Goal: Find specific page/section: Find specific page/section

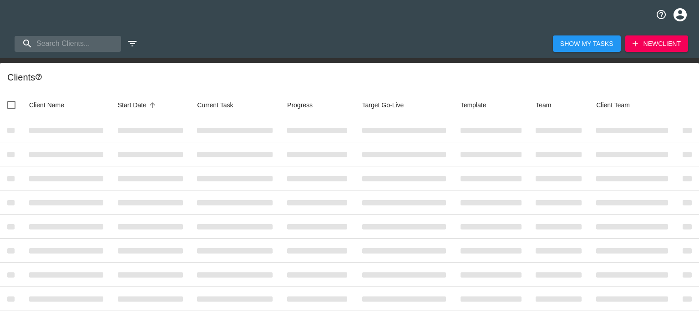
select select "10"
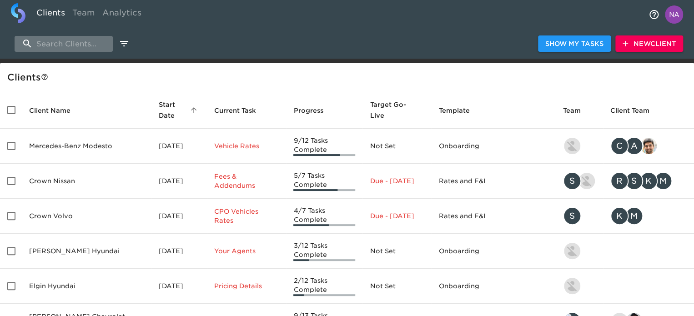
click at [64, 43] on input "search" at bounding box center [64, 44] width 98 height 16
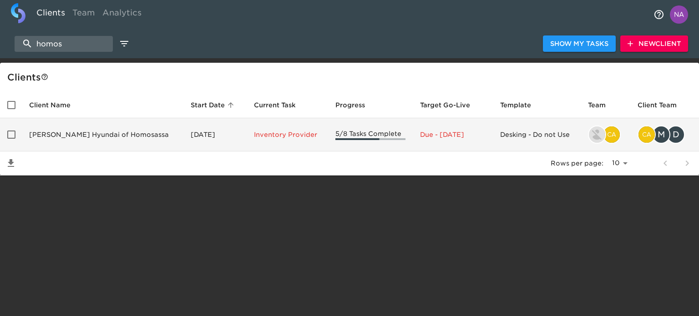
type input "homos"
click at [117, 124] on td "[PERSON_NAME] Hyundai of Homosassa" at bounding box center [102, 134] width 161 height 33
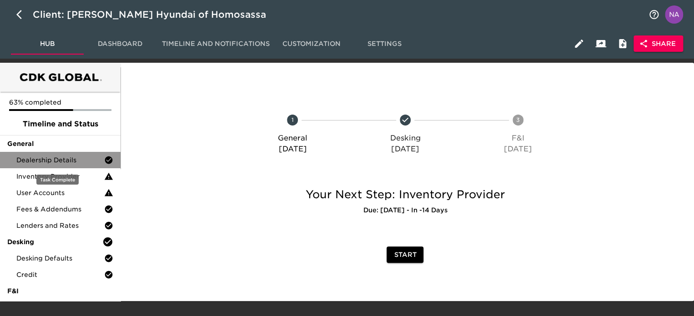
click at [62, 156] on span "Dealership Details" at bounding box center [60, 160] width 88 height 9
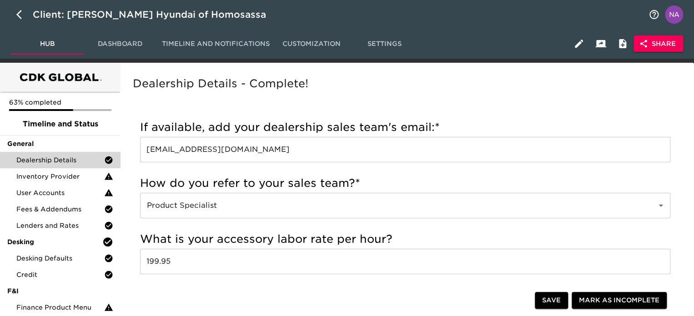
click at [292, 99] on div "Dealership Details - Complete!" at bounding box center [405, 91] width 549 height 32
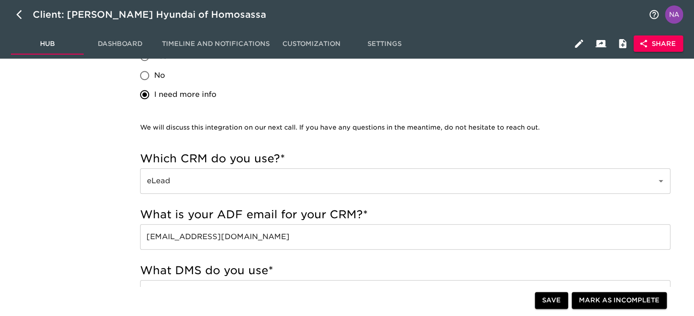
scroll to position [116, 0]
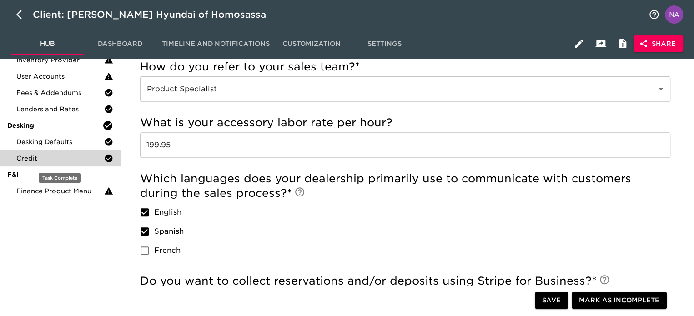
click at [53, 154] on span "Credit" at bounding box center [60, 158] width 88 height 9
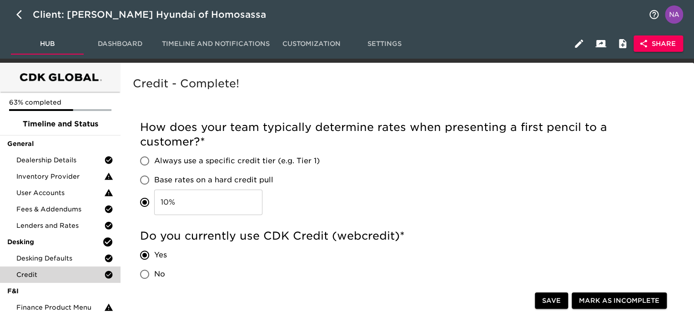
click at [389, 177] on div "How does your team typically determine rates when presenting a first pencil to …" at bounding box center [405, 167] width 530 height 95
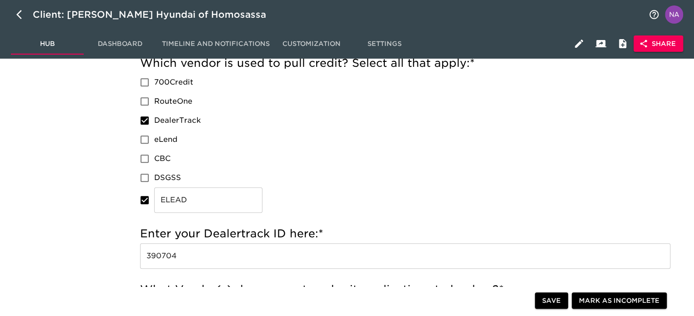
scroll to position [77, 0]
